Goal: Task Accomplishment & Management: Complete application form

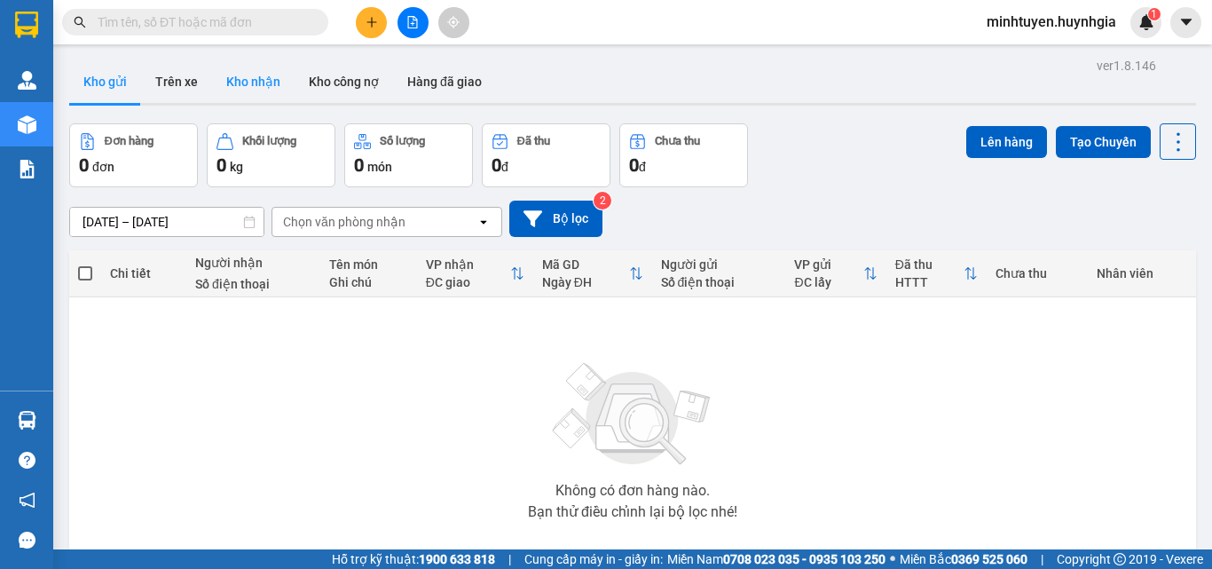
click at [242, 83] on button "Kho nhận" at bounding box center [253, 81] width 83 height 43
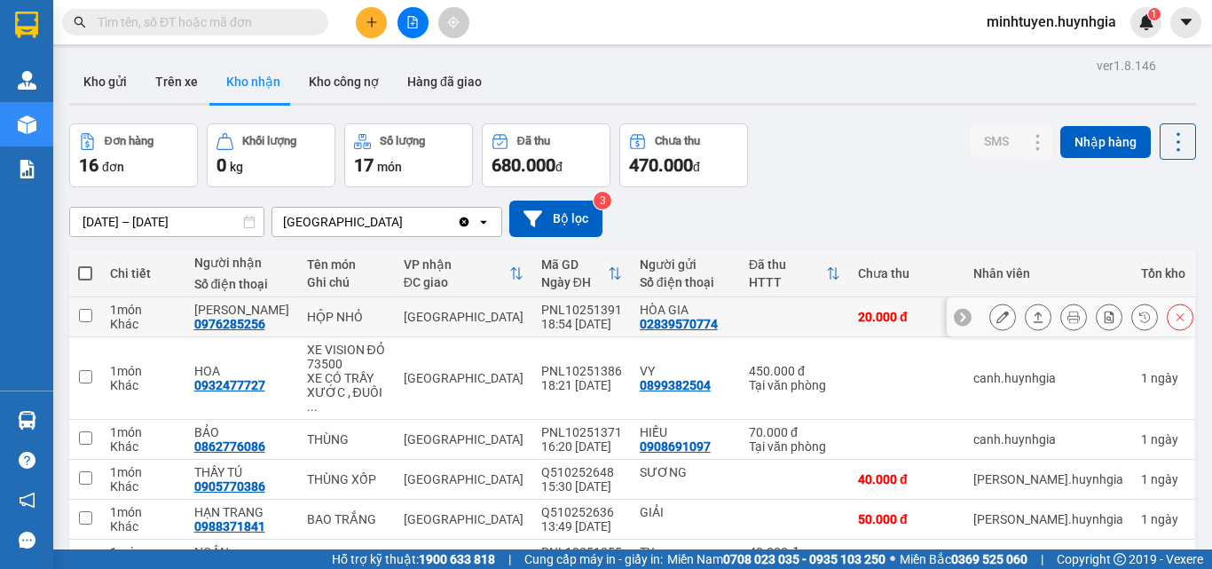
click at [1034, 319] on icon at bounding box center [1039, 316] width 10 height 11
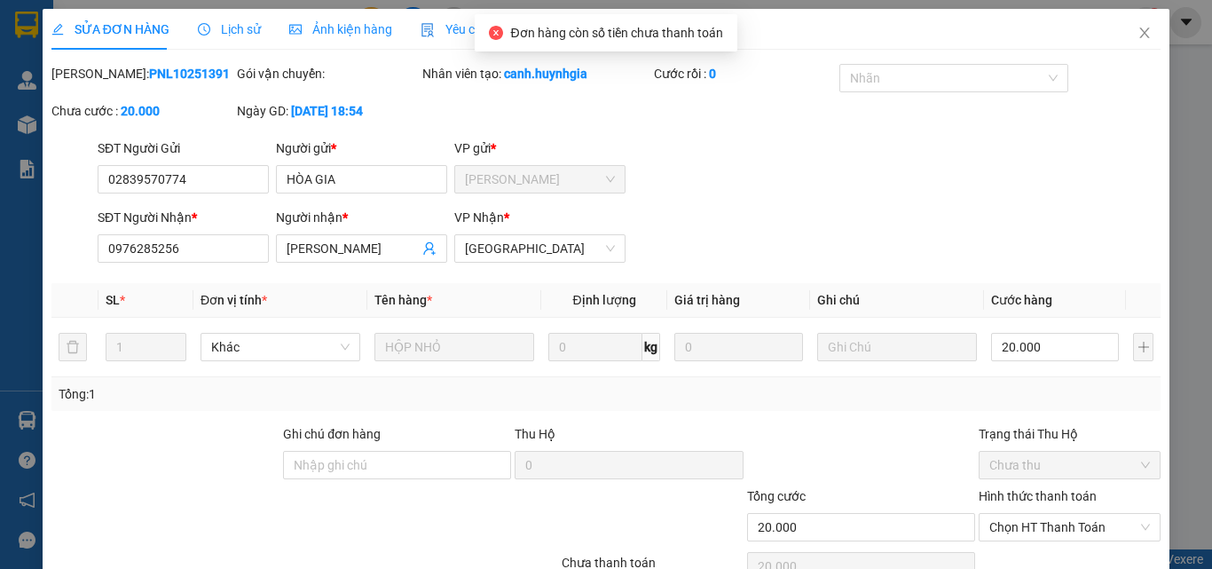
type input "02839570774"
type input "HÒA GIA"
type input "0976285256"
type input "[PERSON_NAME]"
type input "20.000"
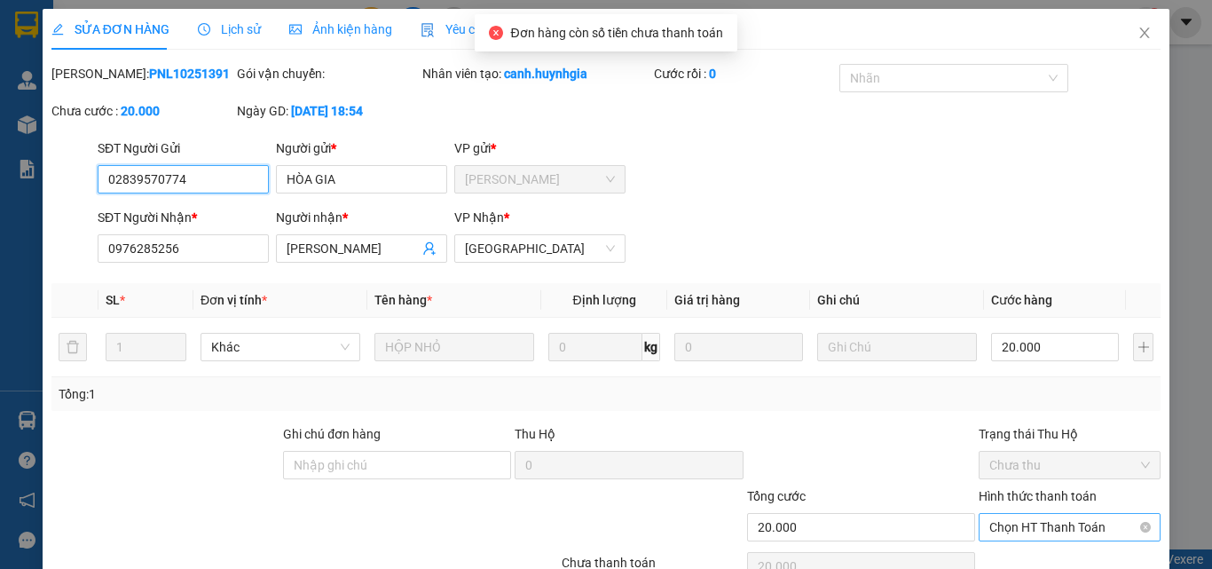
click at [1033, 520] on span "Chọn HT Thanh Toán" at bounding box center [1069, 527] width 161 height 27
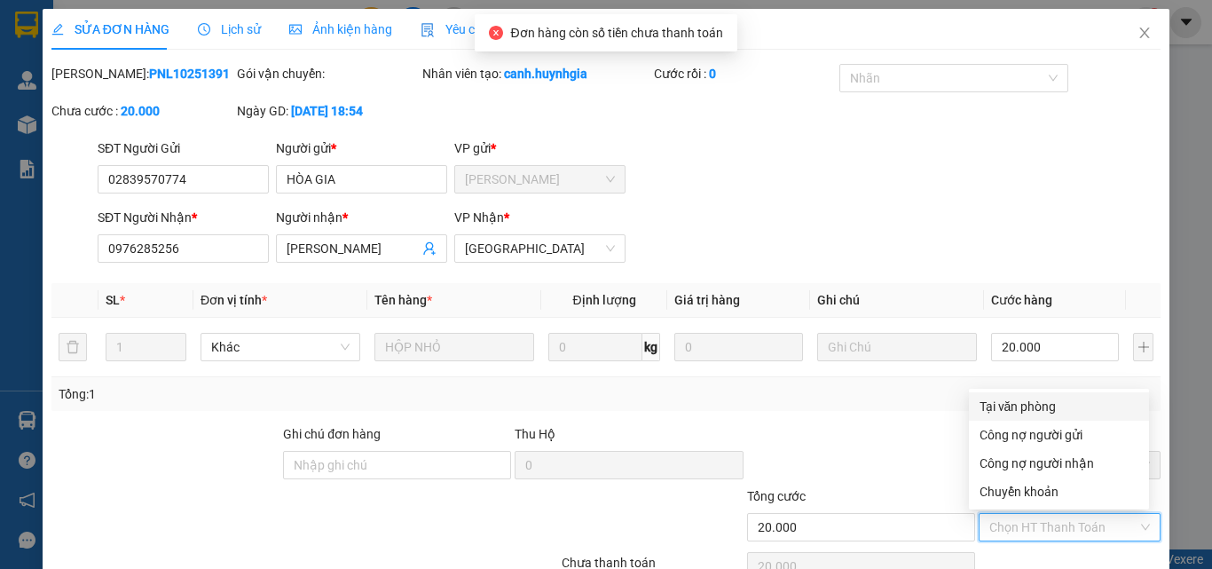
click at [1017, 404] on div "Tại văn phòng" at bounding box center [1059, 407] width 159 height 20
type input "0"
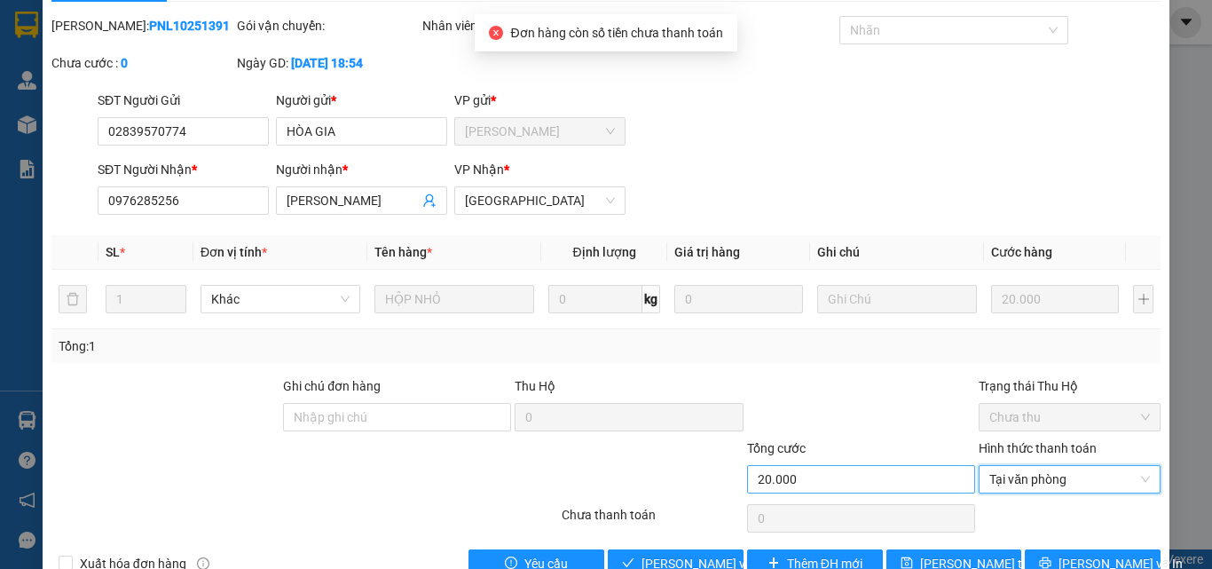
scroll to position [91, 0]
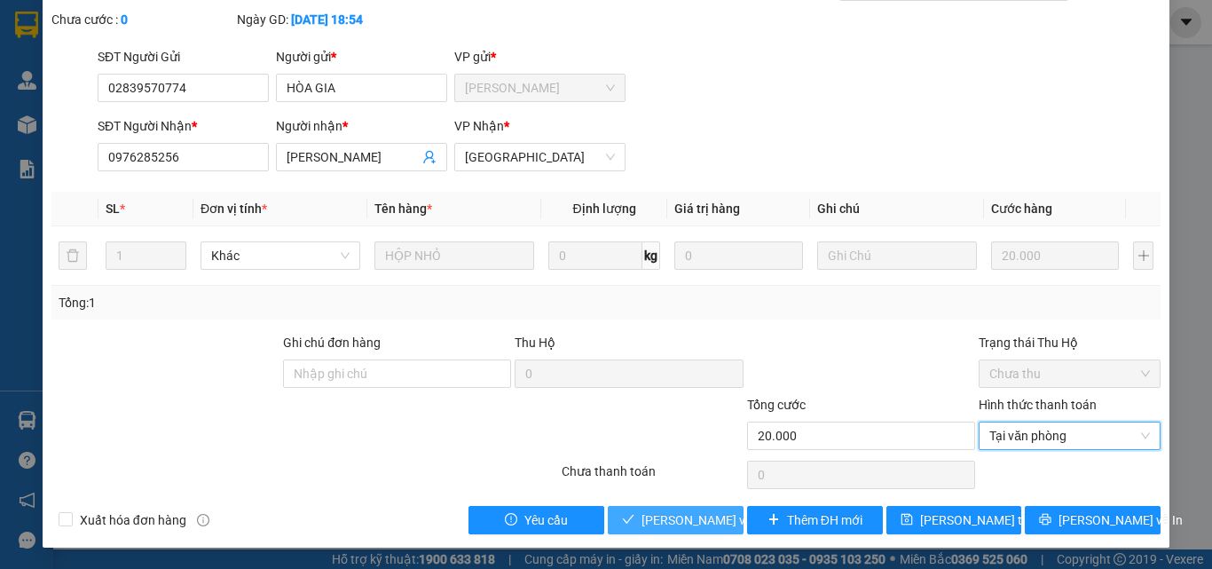
click at [649, 531] on button "[PERSON_NAME] và Giao hàng" at bounding box center [676, 520] width 136 height 28
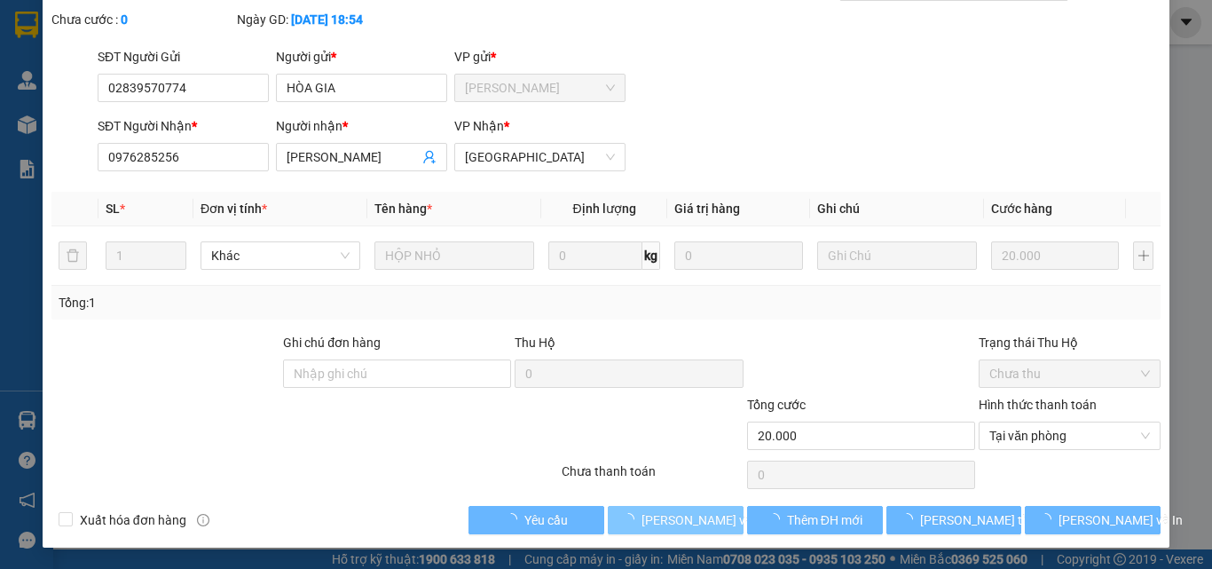
click at [657, 528] on span "[PERSON_NAME] và Giao hàng" at bounding box center [726, 520] width 170 height 20
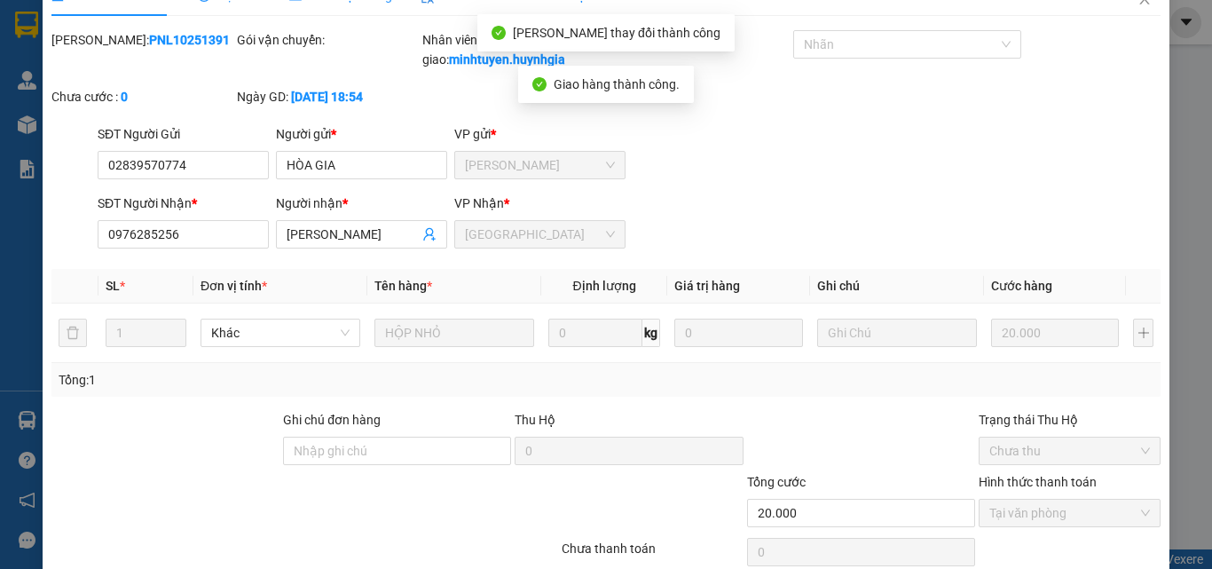
scroll to position [0, 0]
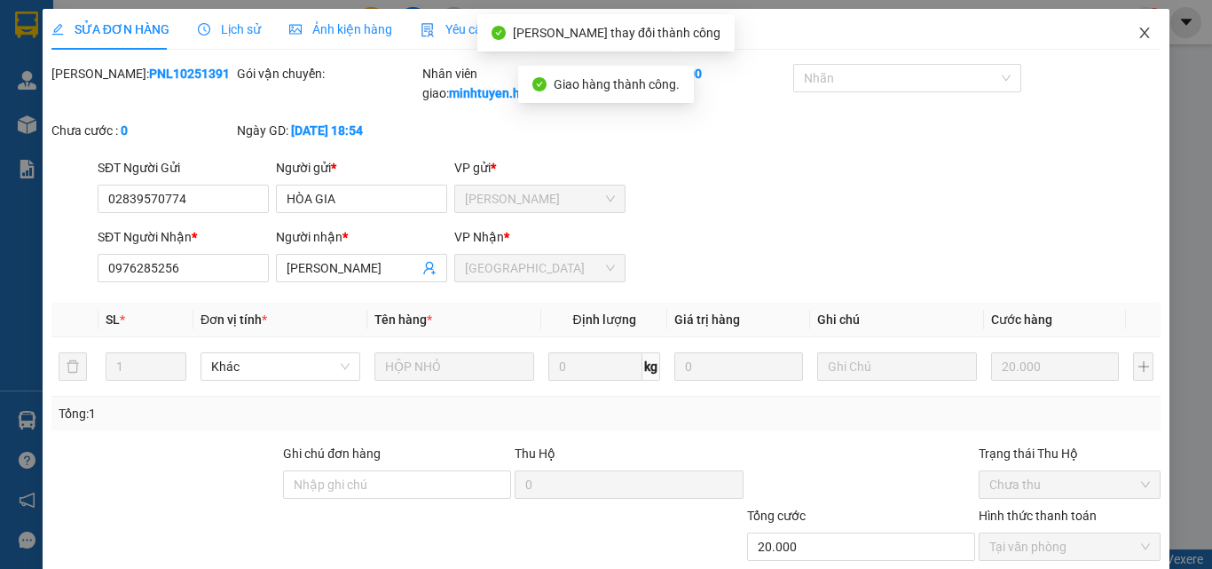
click at [1137, 33] on icon "close" at bounding box center [1144, 33] width 14 height 14
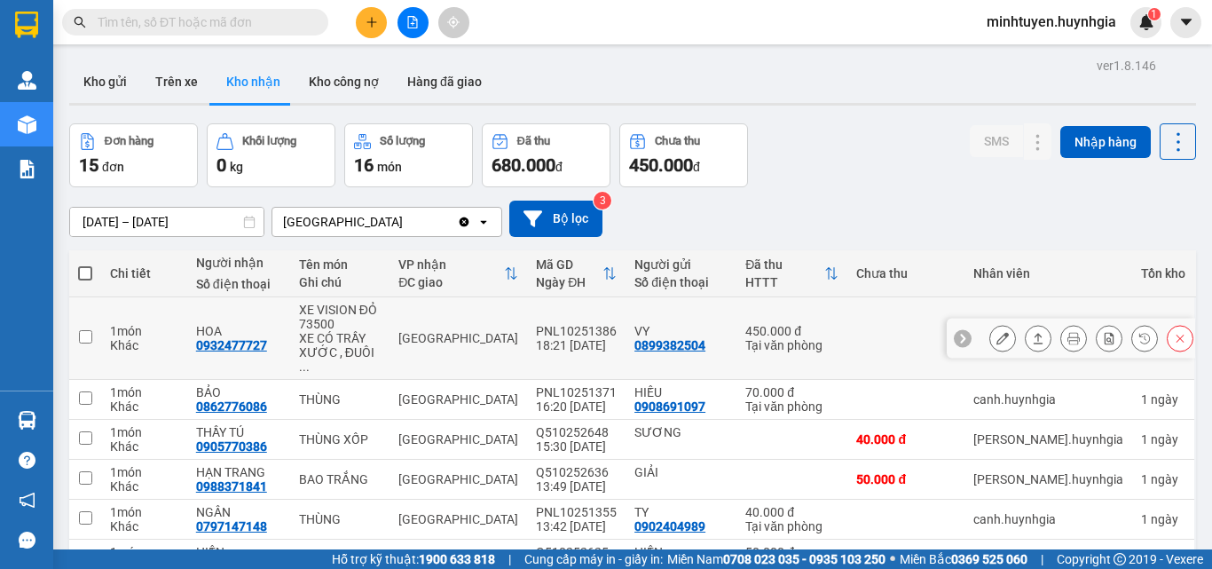
click at [1035, 335] on button at bounding box center [1038, 338] width 25 height 31
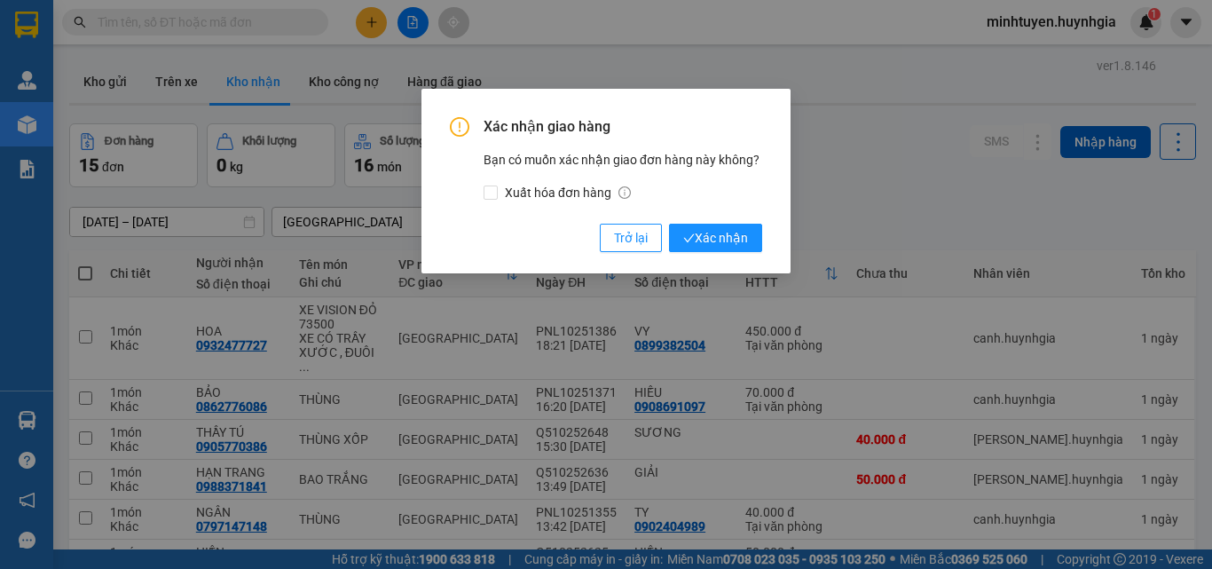
click at [764, 244] on div "Xác nhận giao hàng Bạn có muốn xác nhận giao đơn hàng này không? Xuất hóa đơn h…" at bounding box center [605, 181] width 369 height 185
click at [752, 240] on button "Xác nhận" at bounding box center [715, 238] width 93 height 28
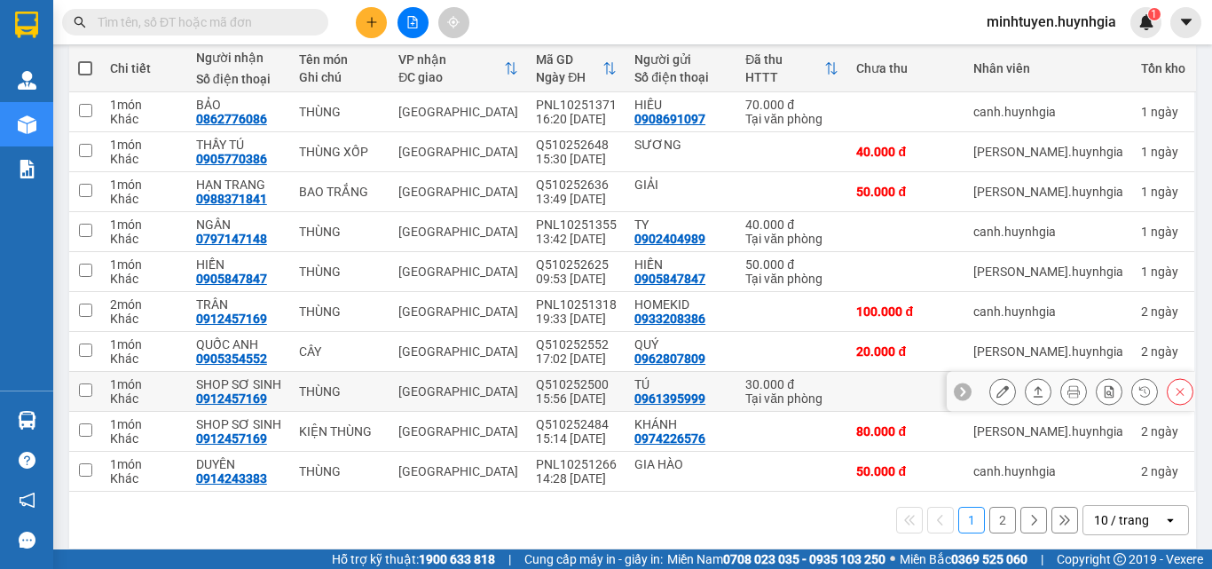
scroll to position [220, 0]
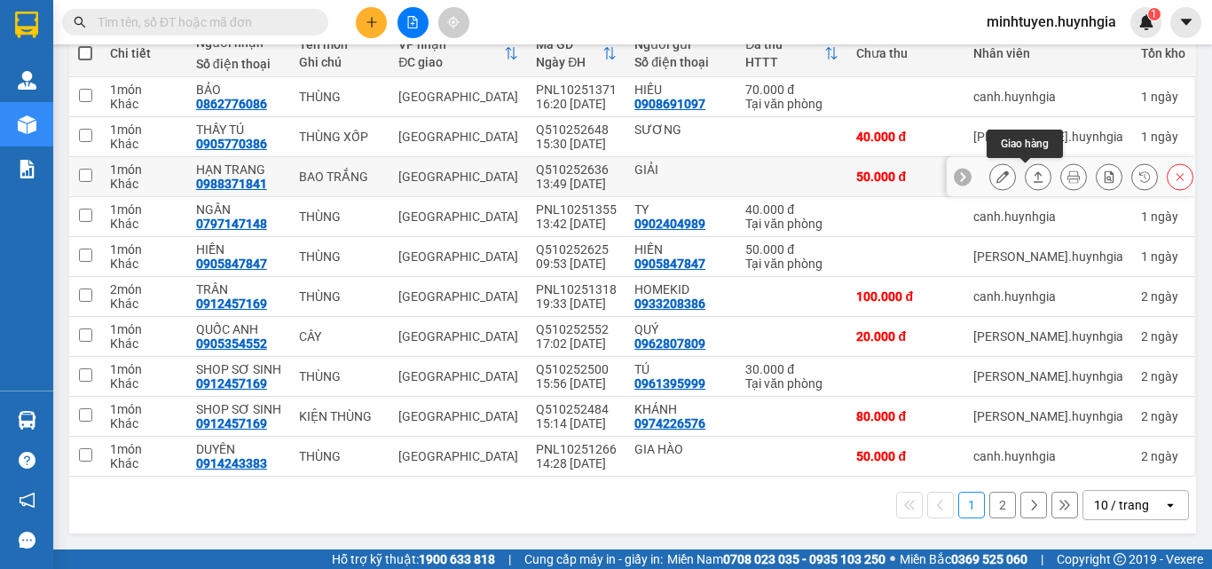
click at [1026, 178] on button at bounding box center [1038, 176] width 25 height 31
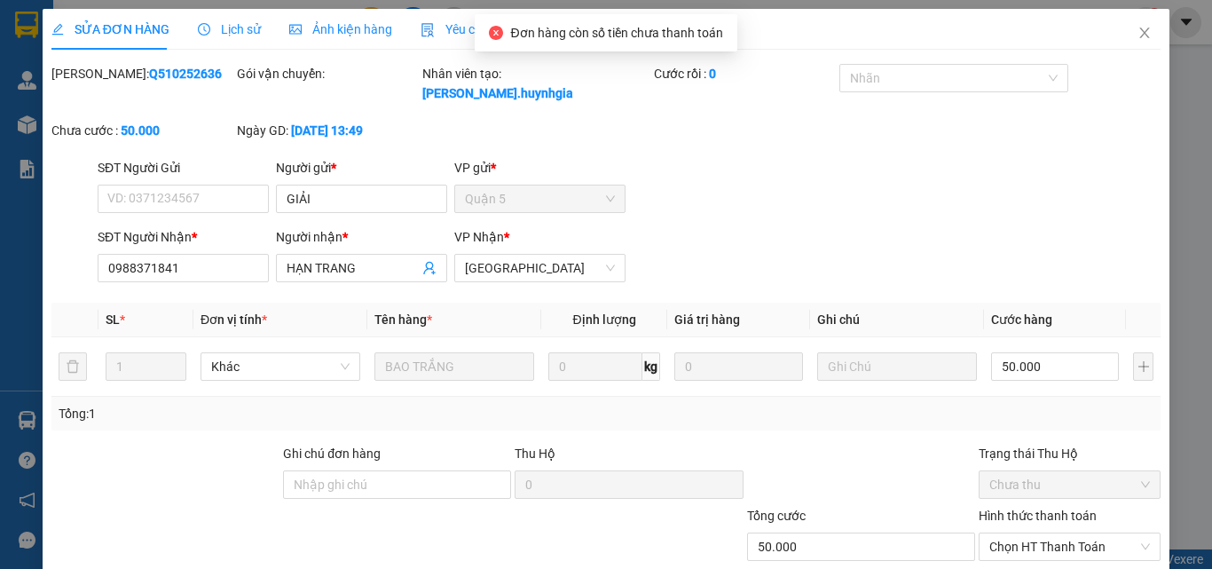
type input "GIẢI"
type input "0988371841"
type input "HẠN TRANG"
type input "50.000"
click at [1043, 535] on span "Chọn HT Thanh Toán" at bounding box center [1069, 546] width 161 height 27
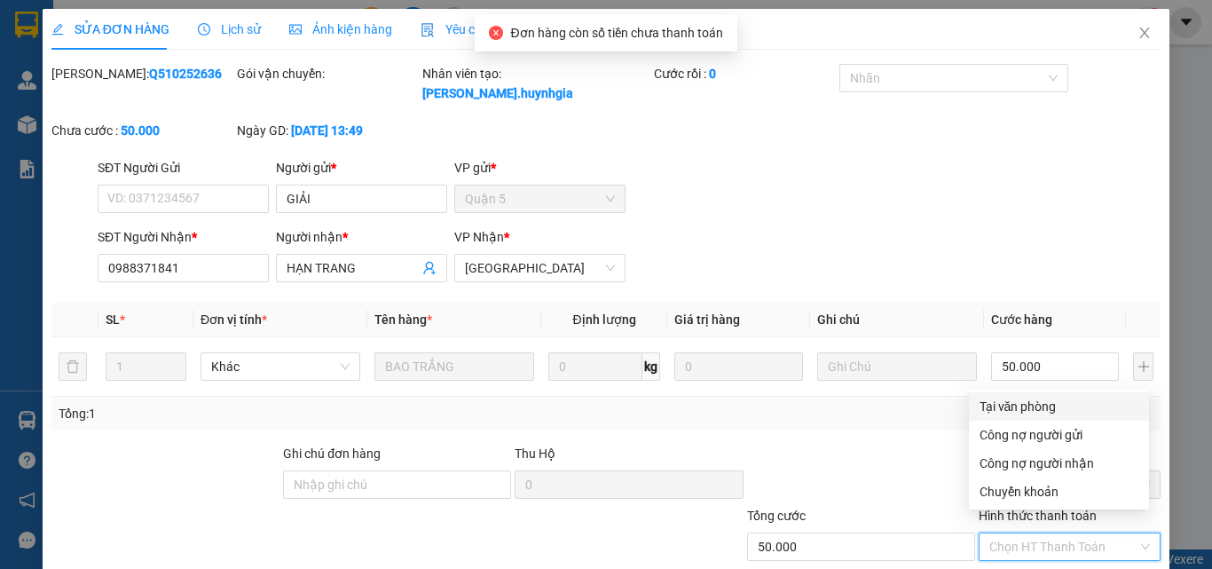
click at [1027, 410] on div "Tại văn phòng" at bounding box center [1059, 407] width 159 height 20
type input "0"
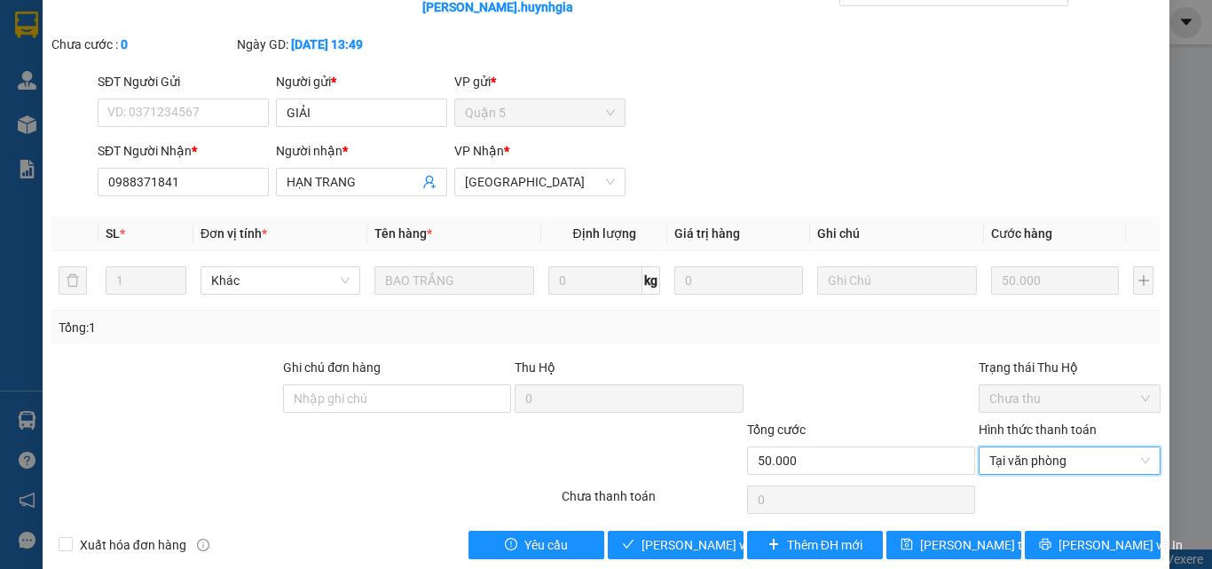
scroll to position [91, 0]
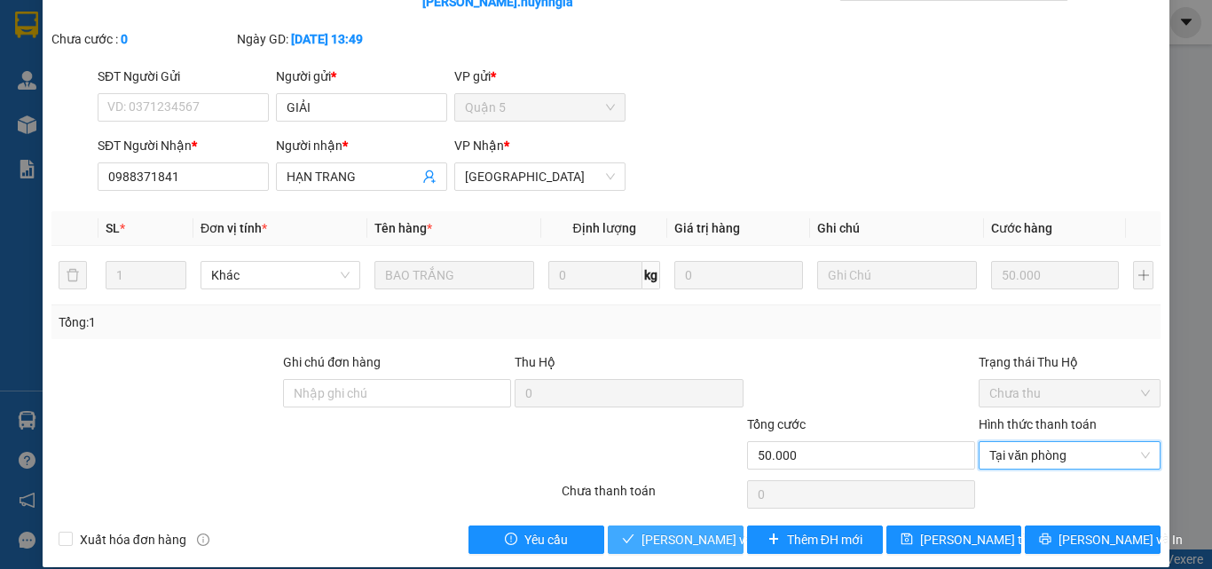
click at [684, 530] on span "[PERSON_NAME] và Giao hàng" at bounding box center [726, 540] width 170 height 20
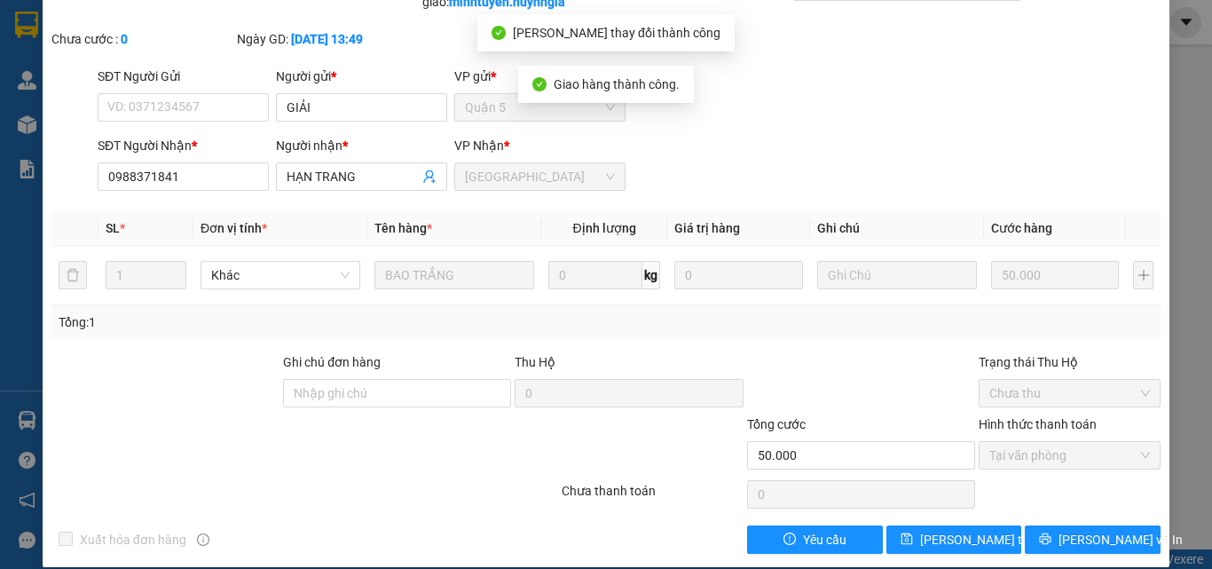
scroll to position [3, 0]
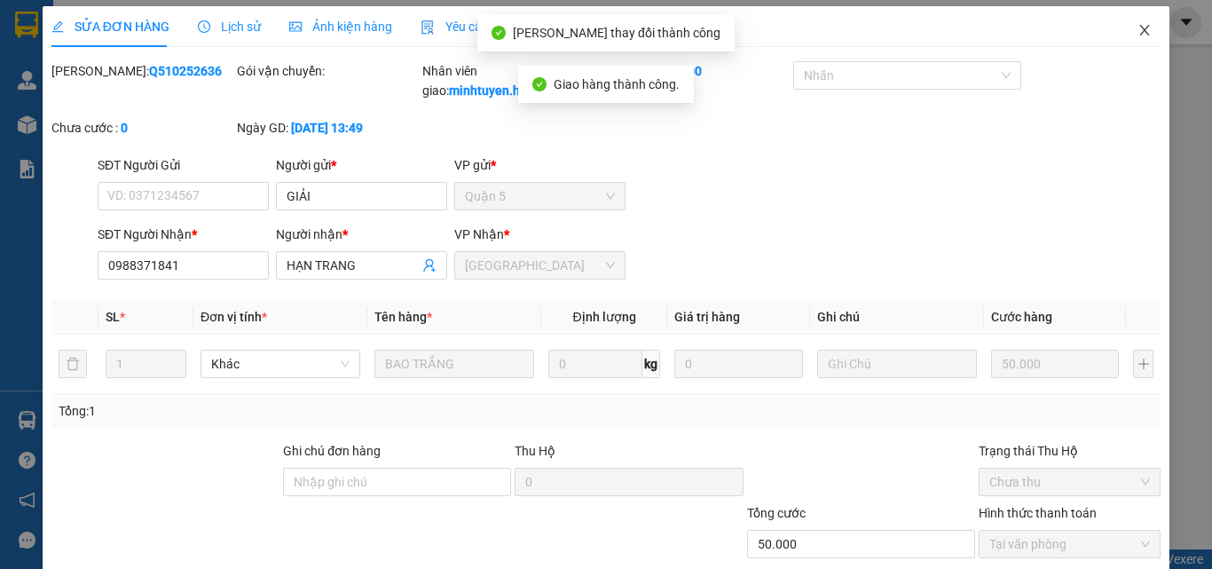
click at [1137, 33] on icon "close" at bounding box center [1144, 30] width 14 height 14
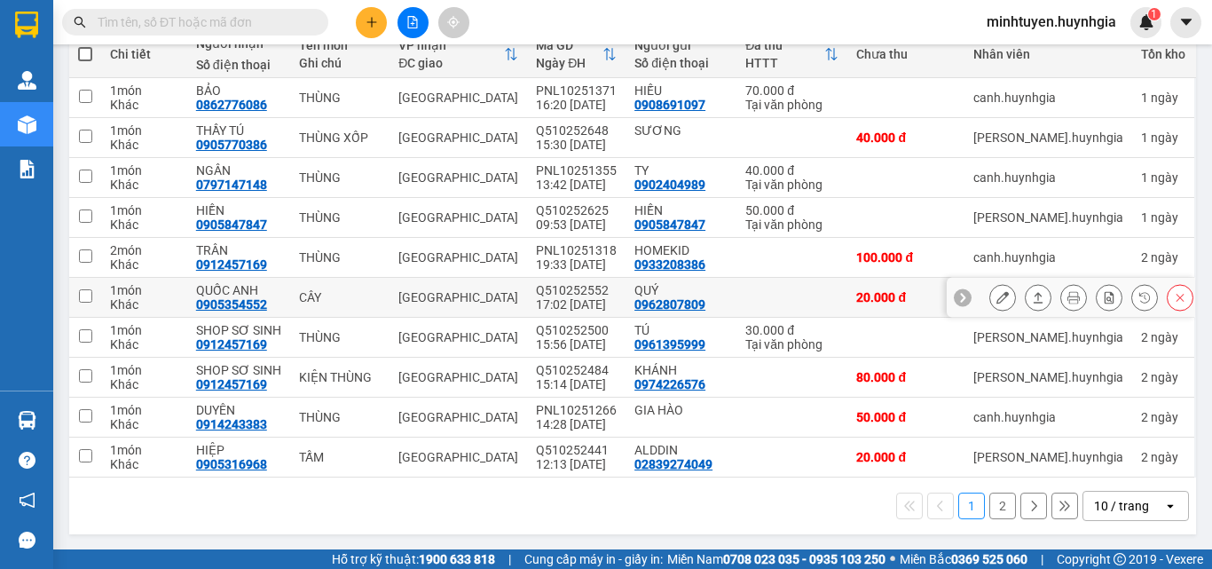
scroll to position [220, 0]
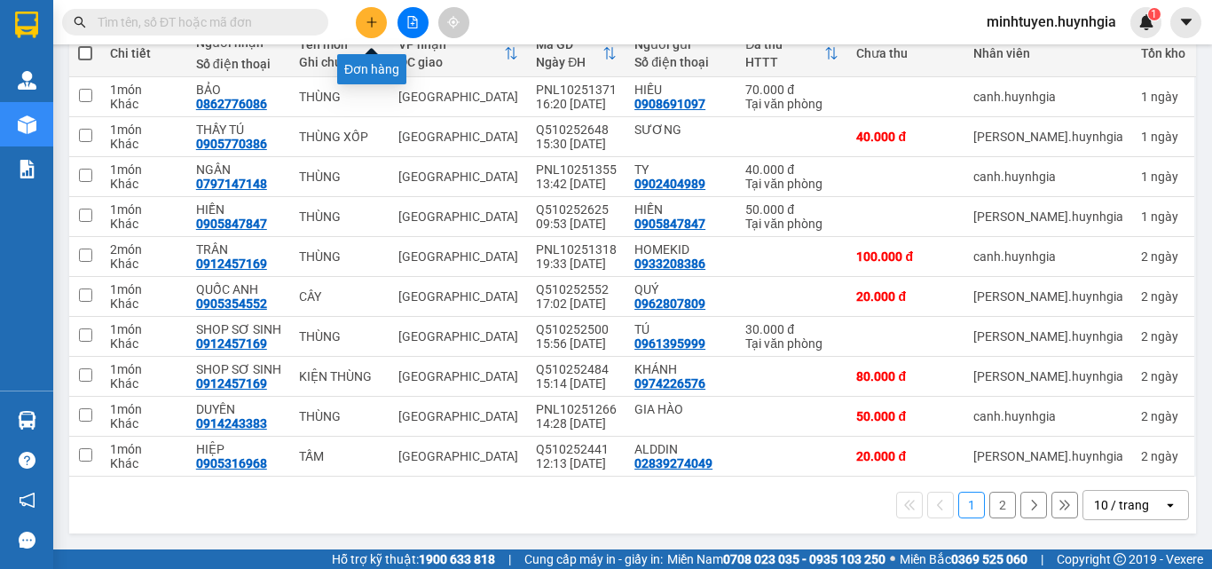
click at [361, 14] on button at bounding box center [371, 22] width 31 height 31
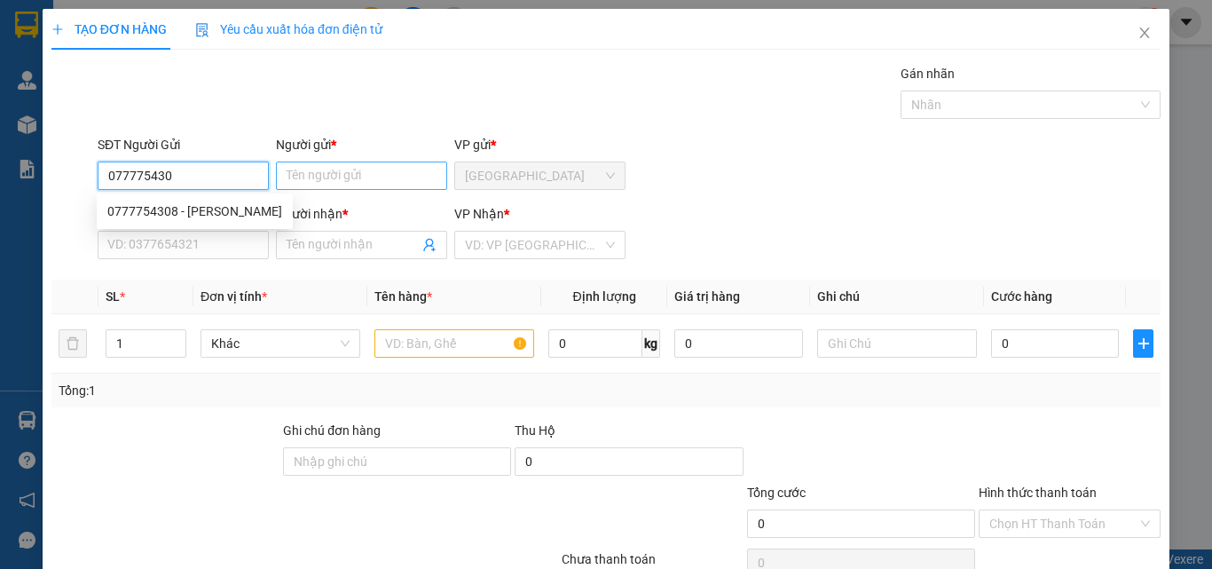
type input "0777754308"
click at [224, 219] on div "0777754308 - [PERSON_NAME]" at bounding box center [194, 211] width 175 height 20
type input "THU HỒNG"
type input "0909212852"
type input "HÙNG"
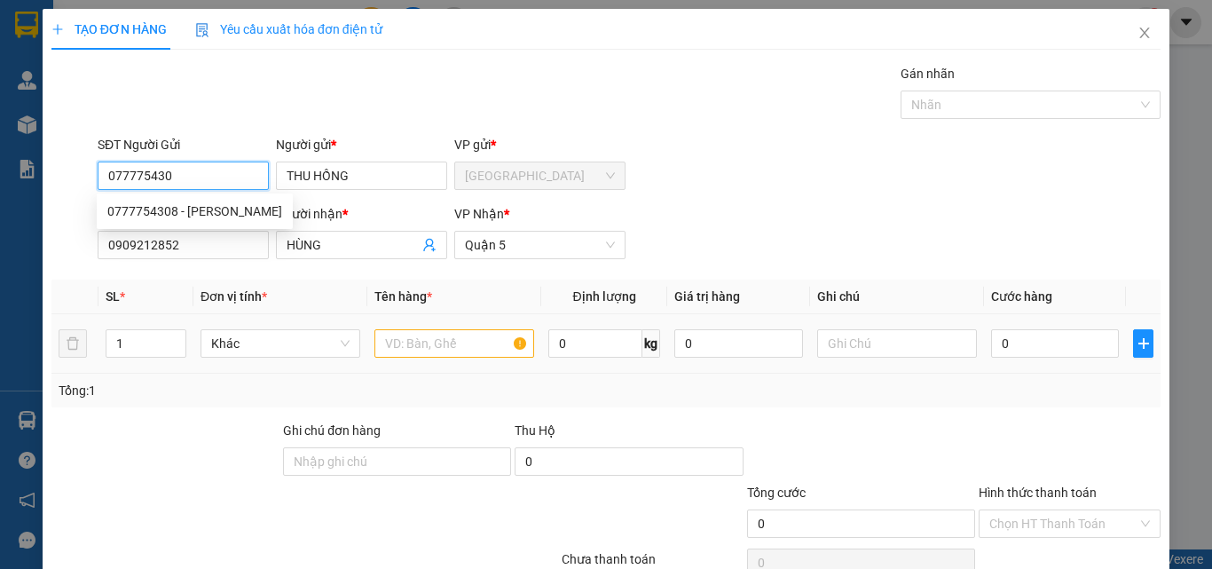
type input "077775430"
click at [454, 352] on input "text" at bounding box center [454, 343] width 160 height 28
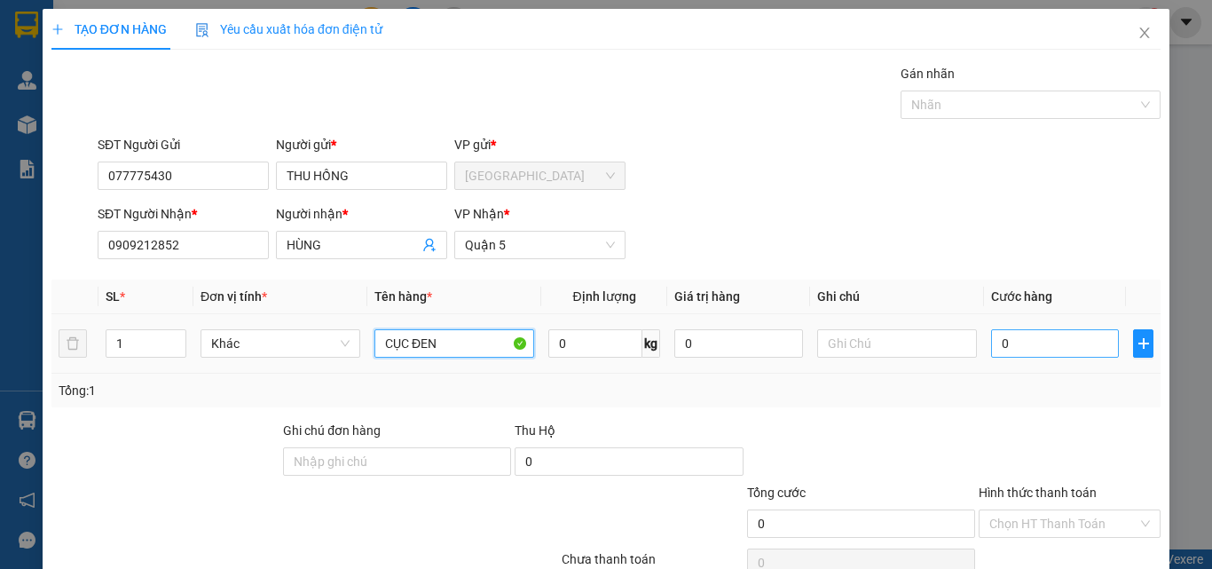
type input "CỤC ĐEN"
click at [1023, 341] on input "0" at bounding box center [1055, 343] width 128 height 28
type input "2"
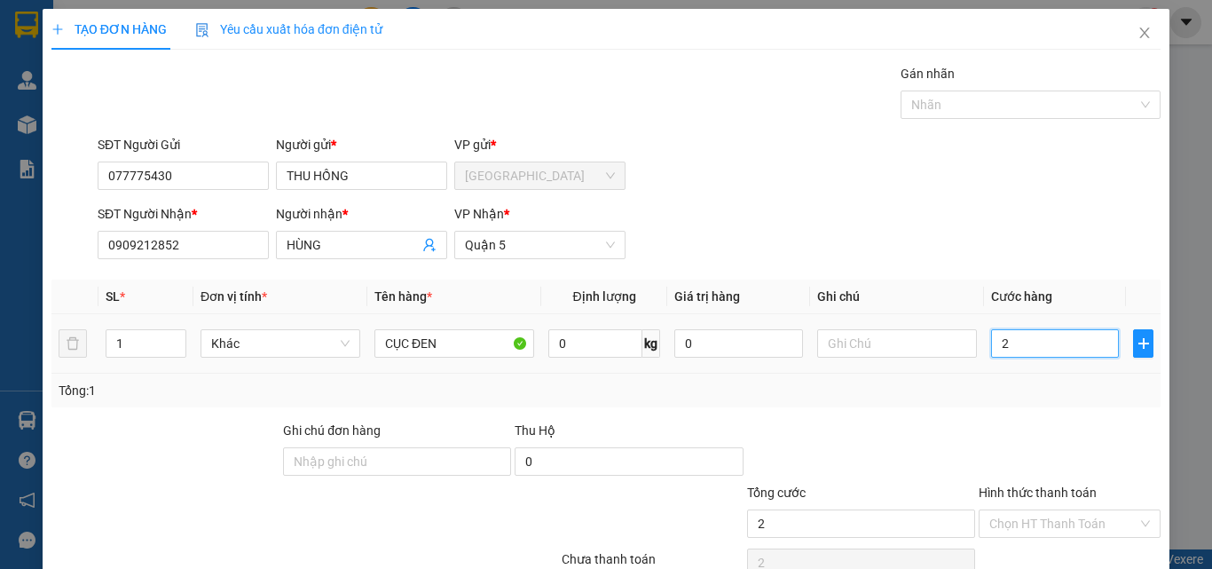
type input "20"
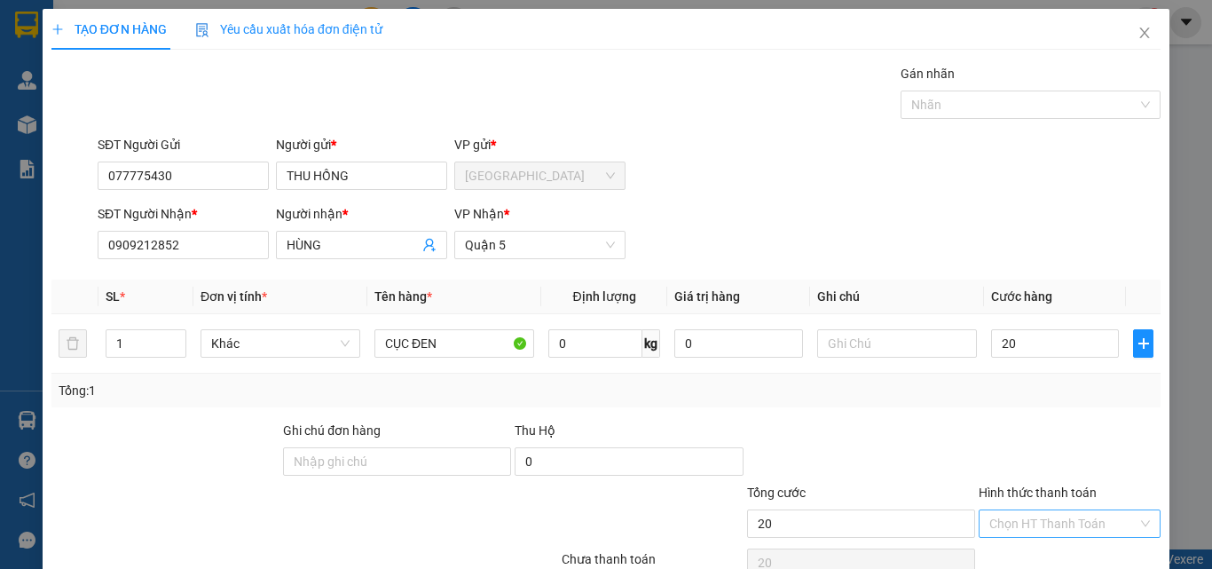
click at [1070, 521] on input "Hình thức thanh toán" at bounding box center [1063, 523] width 148 height 27
type input "20.000"
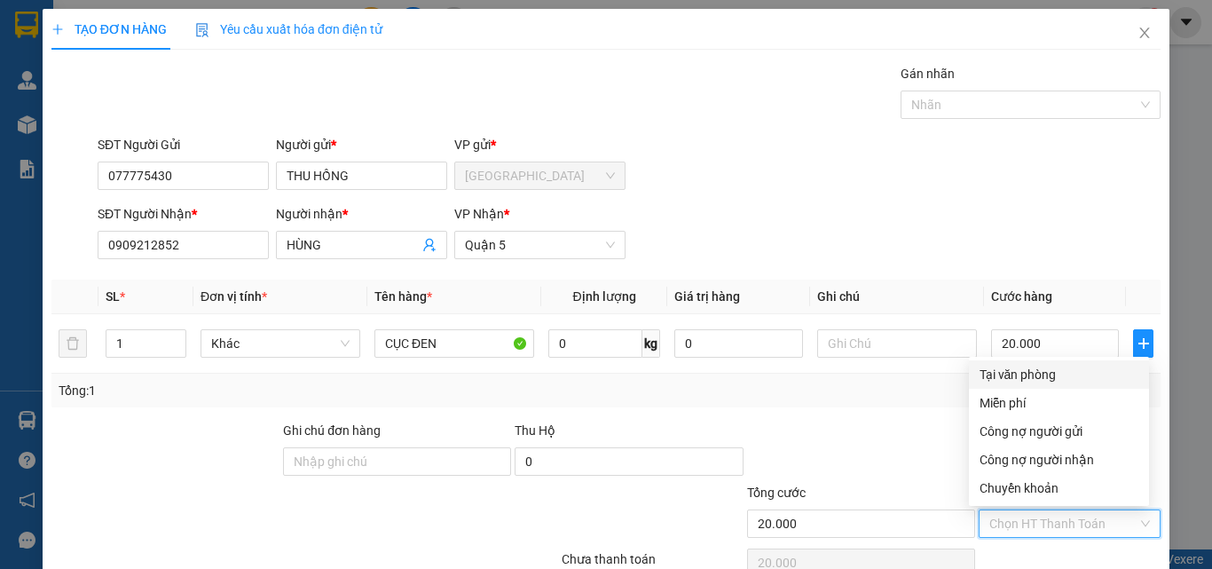
click at [1044, 378] on div "Tại văn phòng" at bounding box center [1059, 375] width 159 height 20
type input "0"
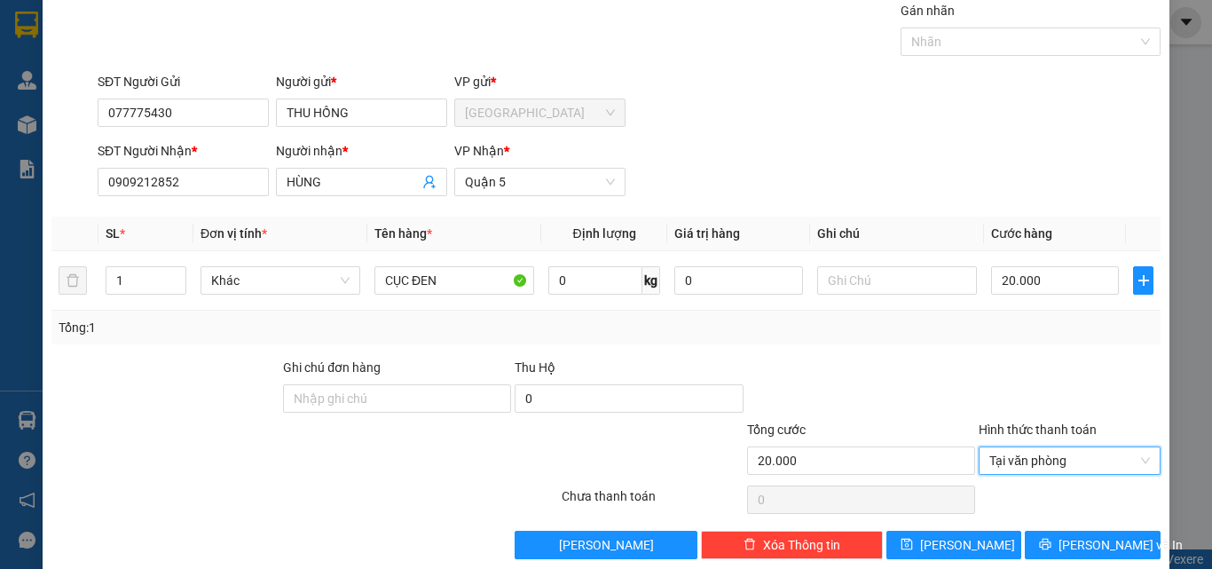
scroll to position [88, 0]
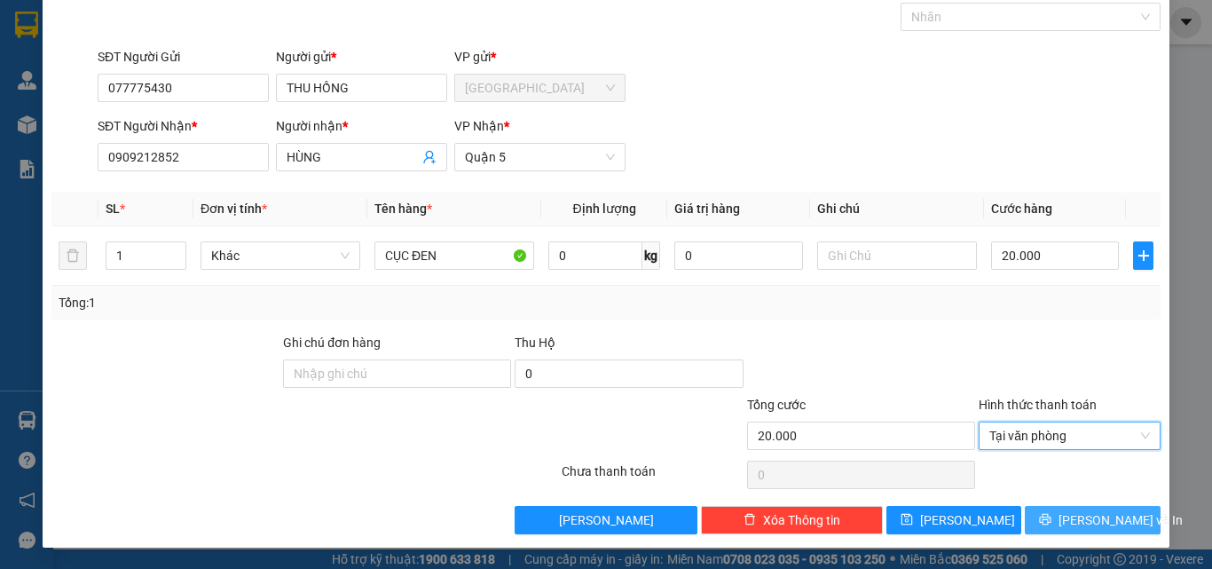
click at [1071, 519] on span "[PERSON_NAME] và In" at bounding box center [1121, 520] width 124 height 20
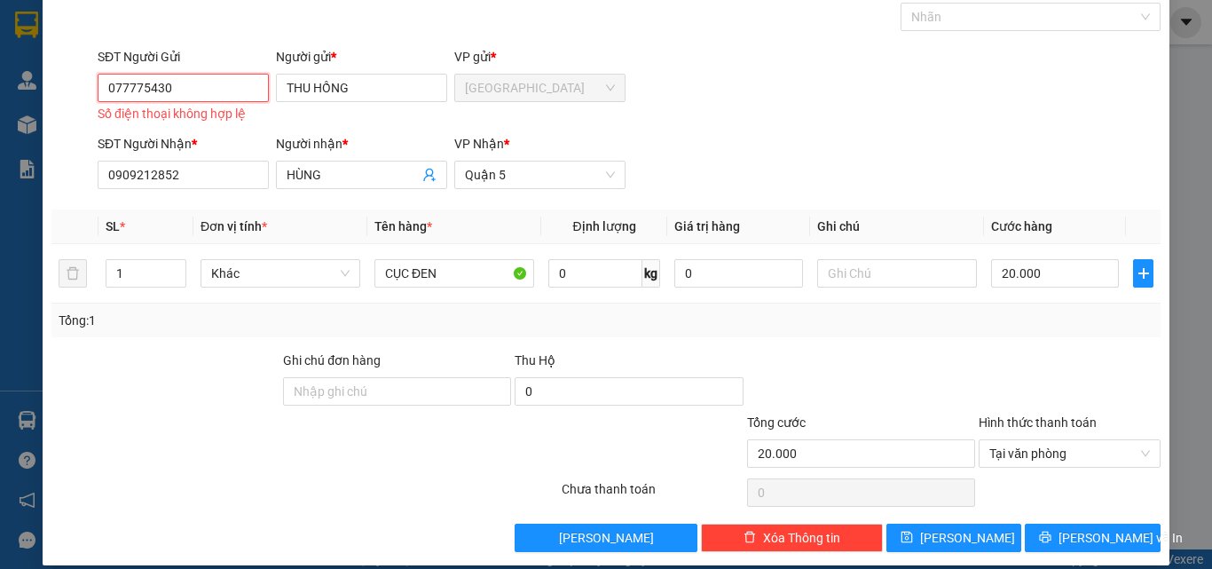
click at [195, 86] on input "077775430" at bounding box center [183, 88] width 171 height 28
click at [175, 123] on div "0777754308 - [PERSON_NAME]" at bounding box center [194, 124] width 175 height 20
type input "0777754308"
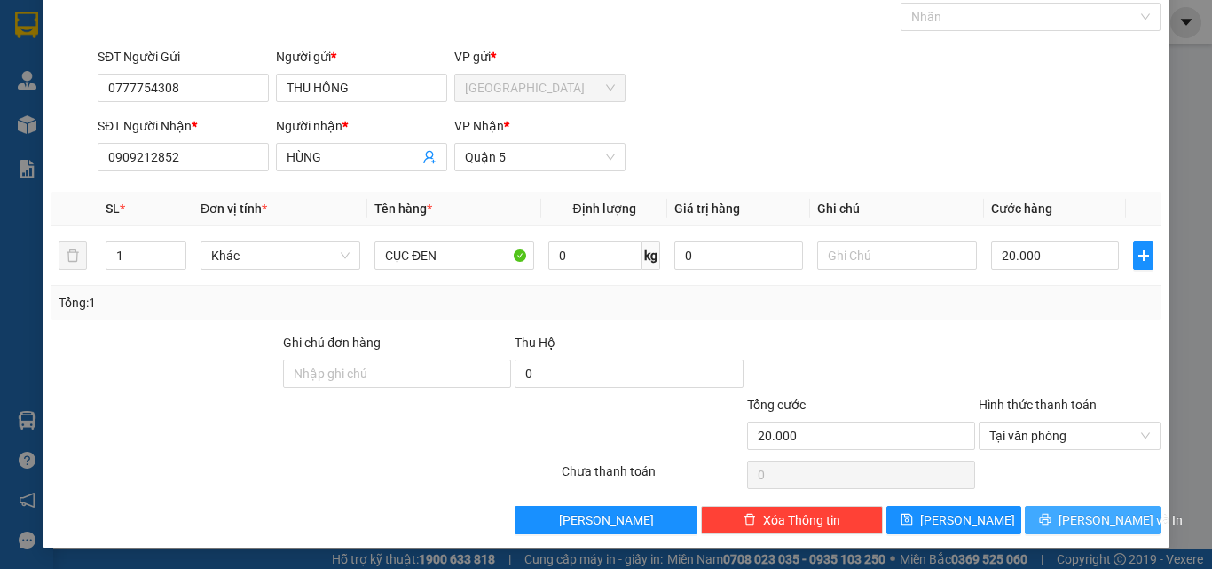
click at [1081, 524] on span "[PERSON_NAME] và In" at bounding box center [1121, 520] width 124 height 20
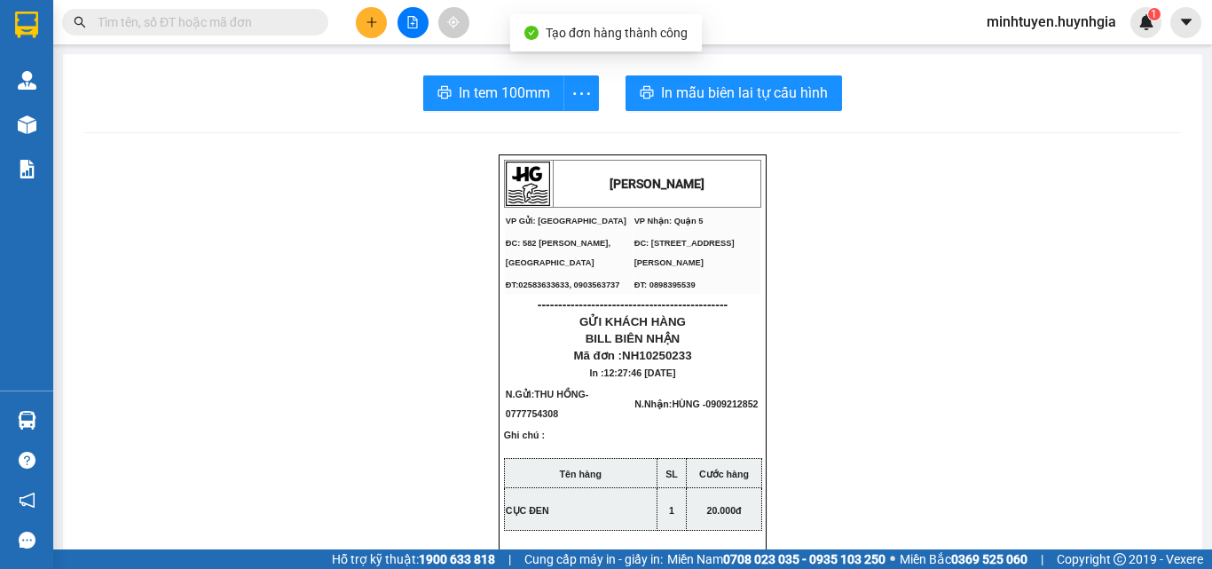
click at [531, 90] on span "In tem 100mm" at bounding box center [504, 93] width 91 height 22
